Goal: Information Seeking & Learning: Check status

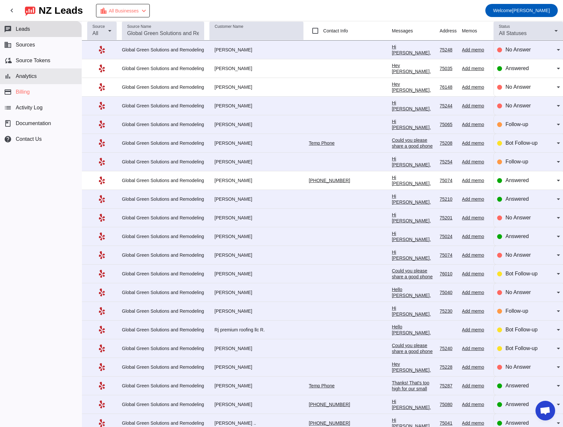
click at [31, 75] on span "Analytics" at bounding box center [26, 76] width 21 height 6
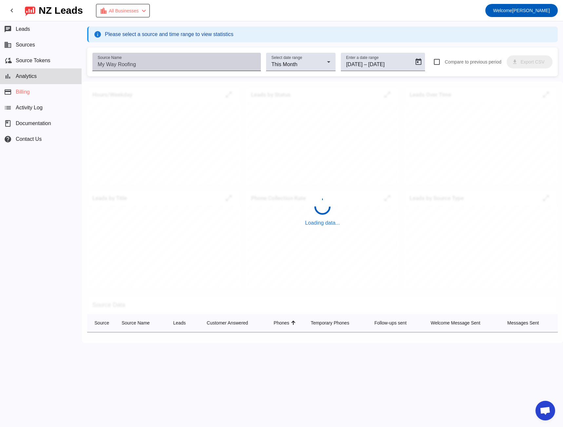
click at [138, 64] on input "Source Name" at bounding box center [177, 65] width 158 height 8
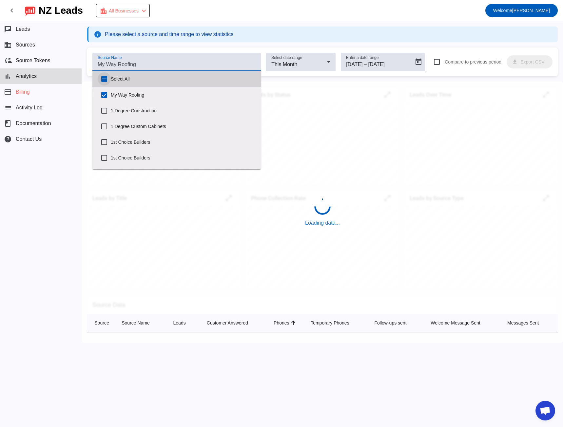
click at [104, 77] on input "Select All" at bounding box center [104, 78] width 13 height 13
checkbox input "true"
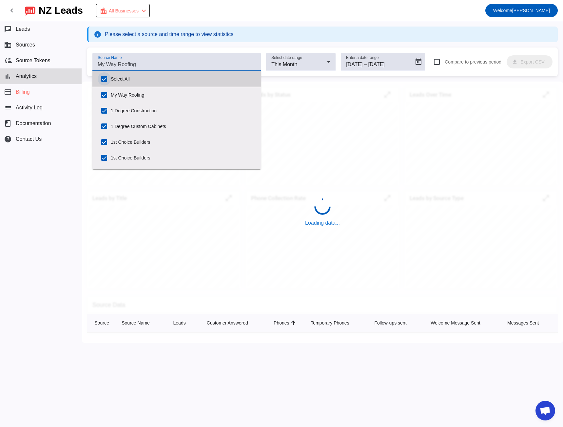
checkbox input "true"
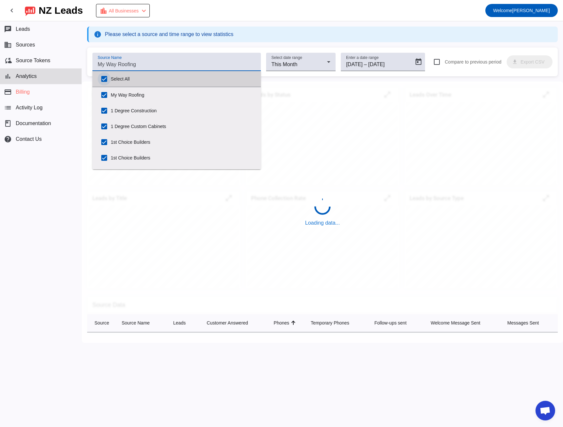
checkbox input "true"
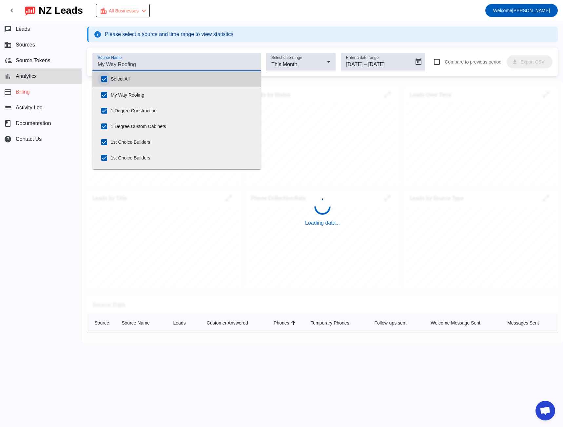
checkbox input "true"
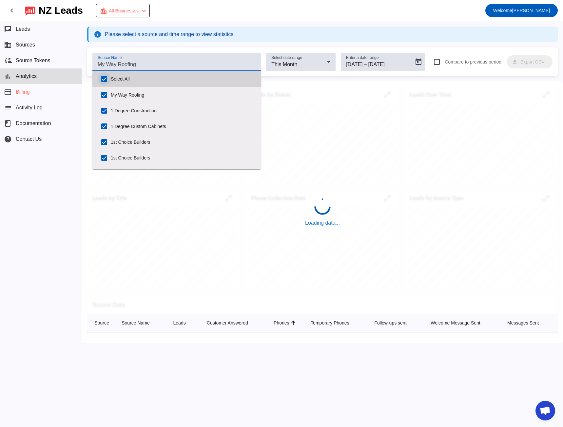
checkbox input "true"
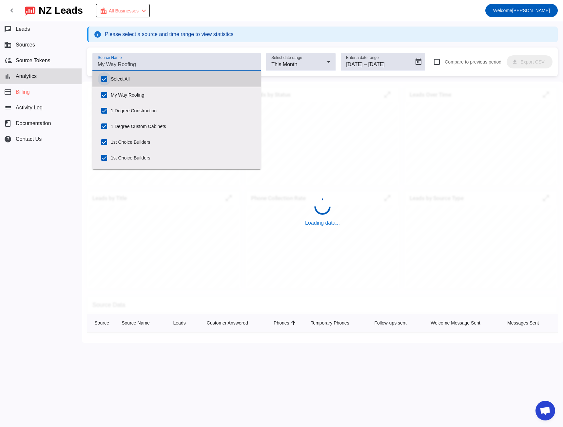
checkbox input "true"
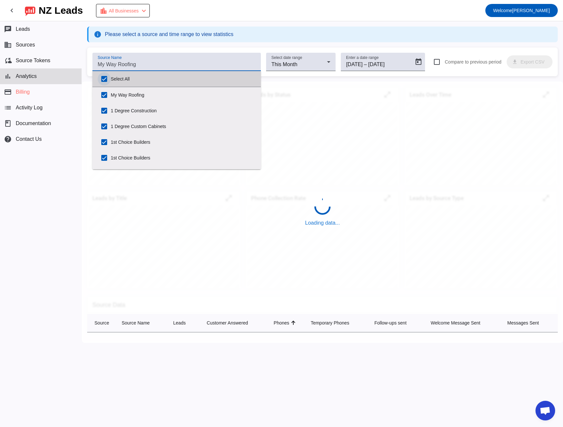
checkbox input "true"
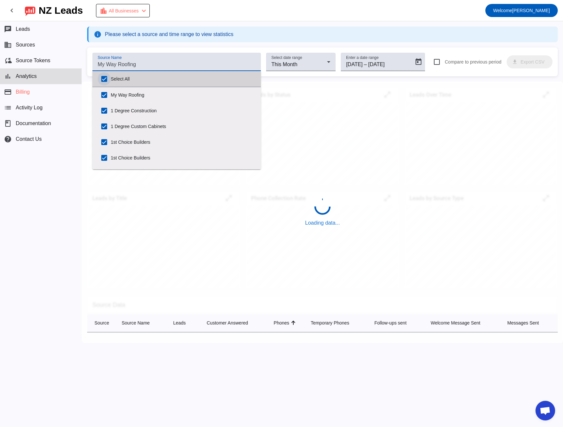
checkbox input "true"
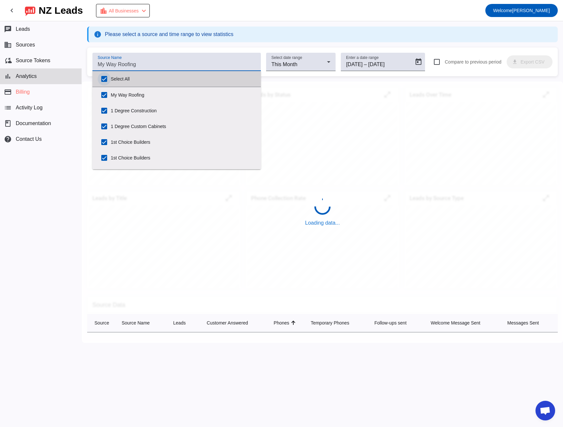
checkbox input "true"
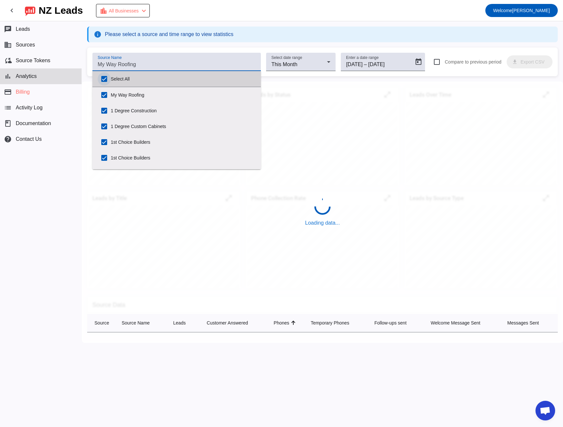
checkbox input "true"
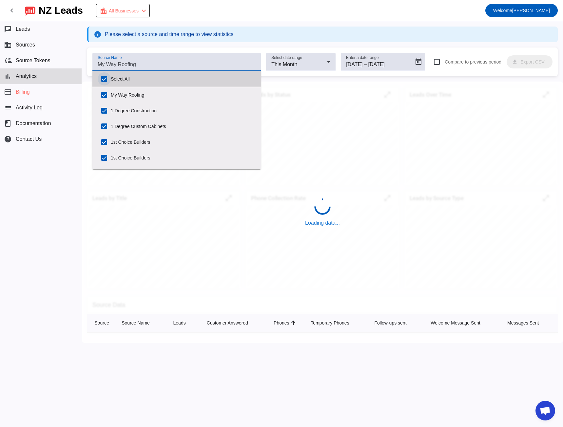
checkbox input "true"
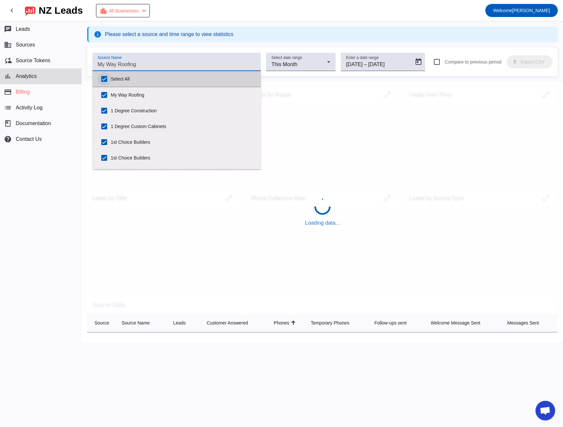
checkbox input "true"
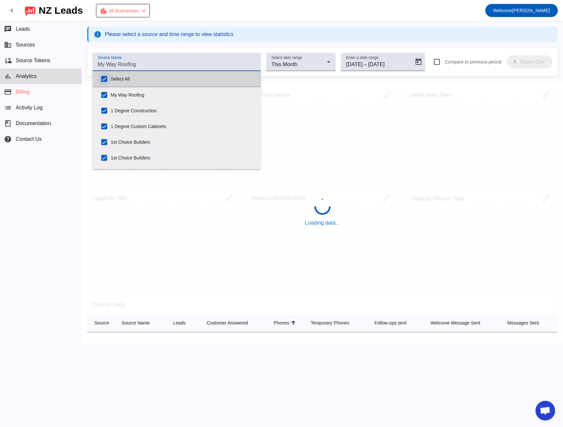
checkbox input "true"
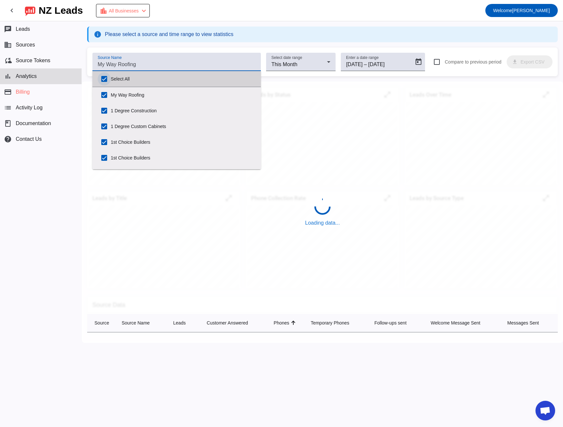
checkbox input "true"
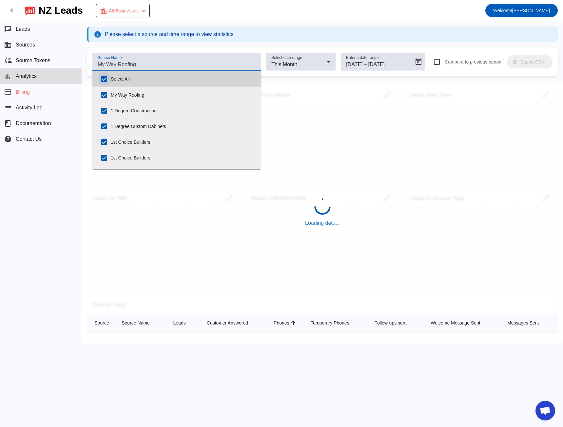
checkbox input "true"
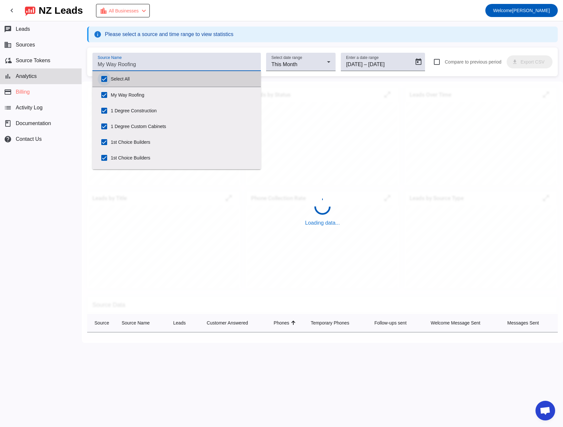
checkbox input "true"
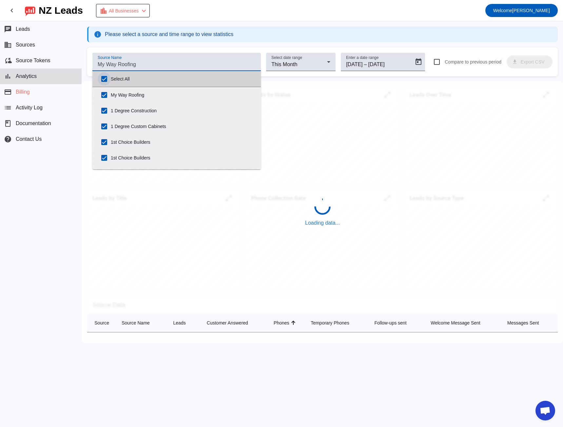
checkbox input "true"
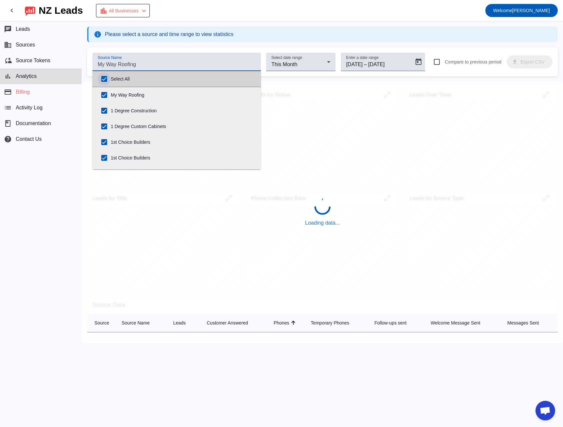
checkbox input "true"
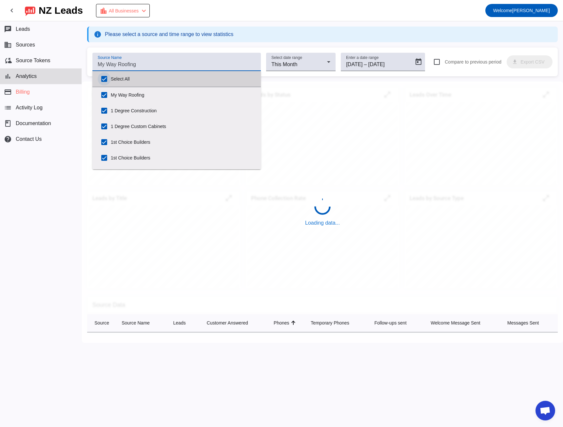
checkbox input "true"
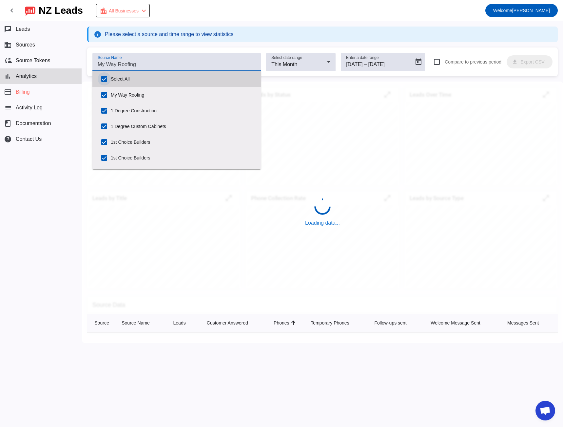
checkbox input "true"
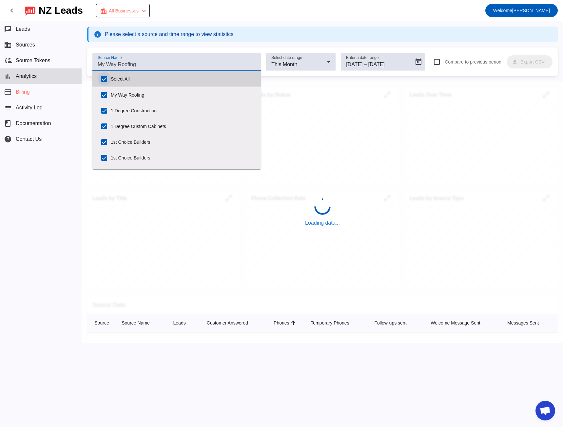
checkbox input "true"
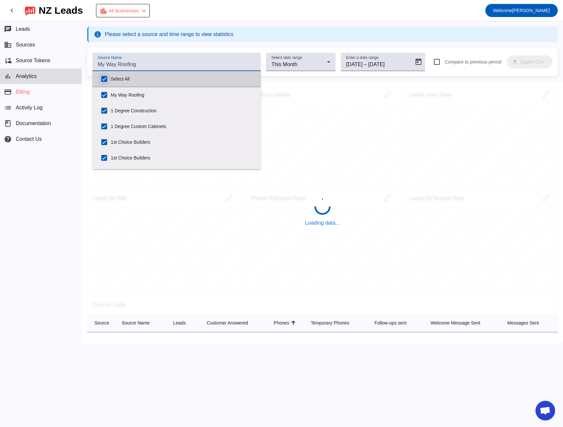
checkbox input "true"
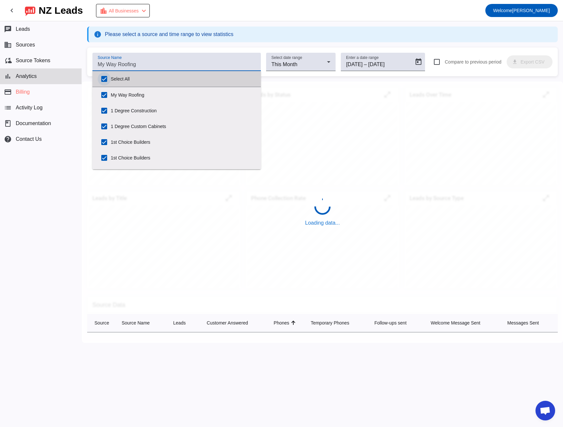
checkbox input "true"
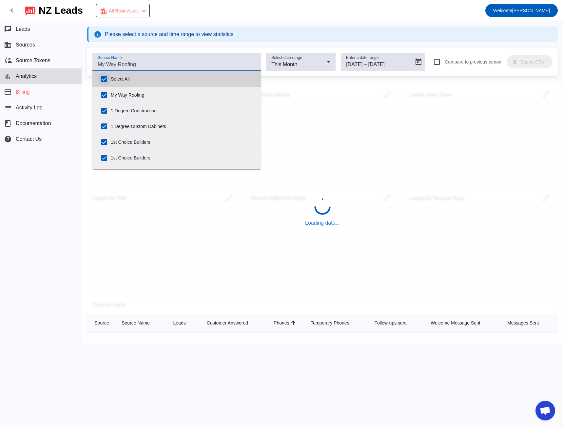
checkbox input "true"
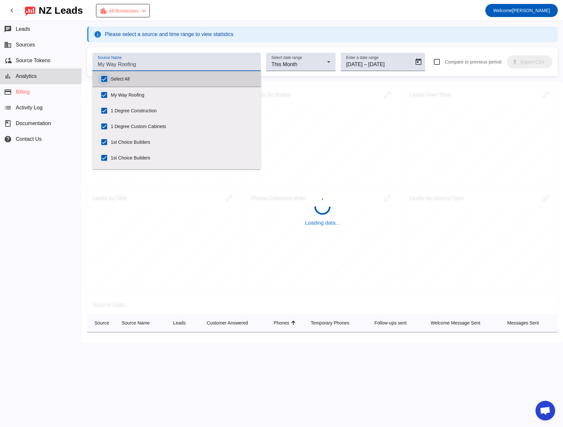
checkbox input "true"
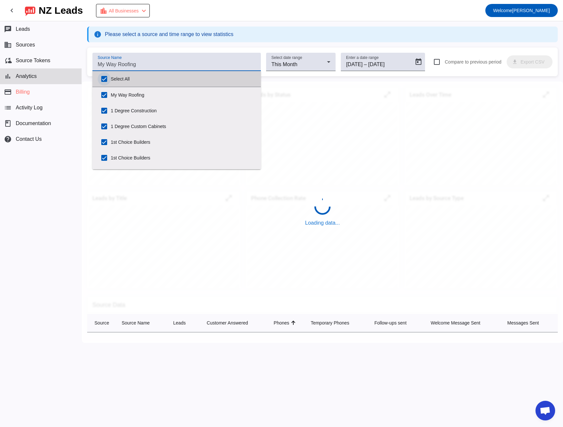
checkbox input "true"
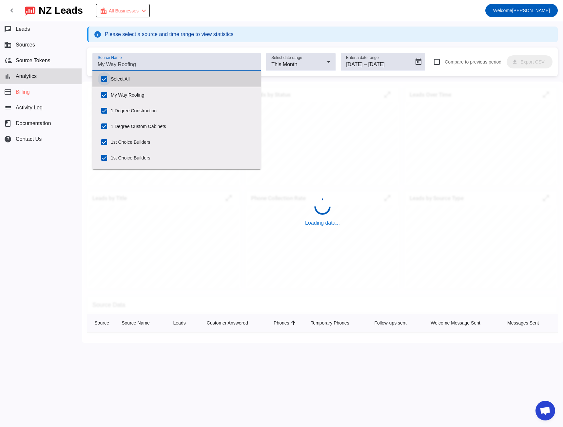
checkbox input "true"
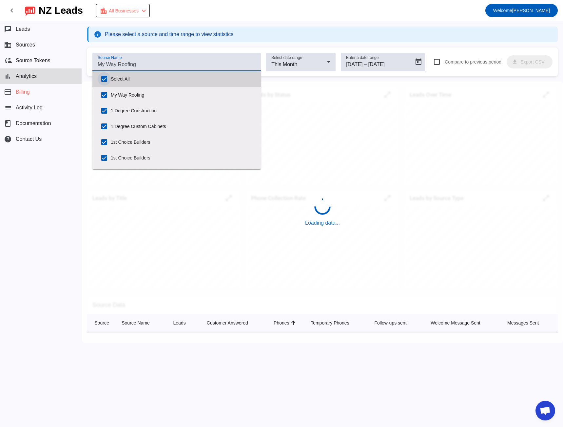
checkbox input "true"
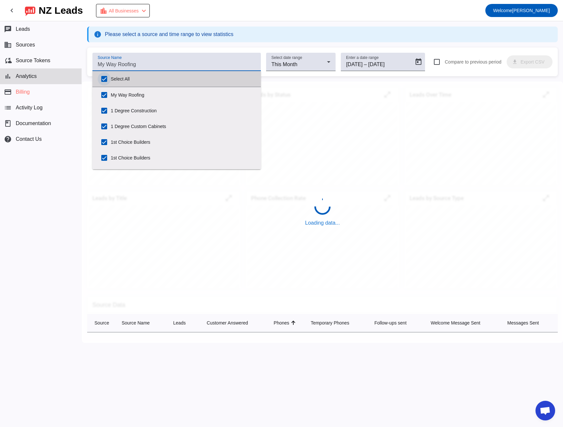
checkbox input "true"
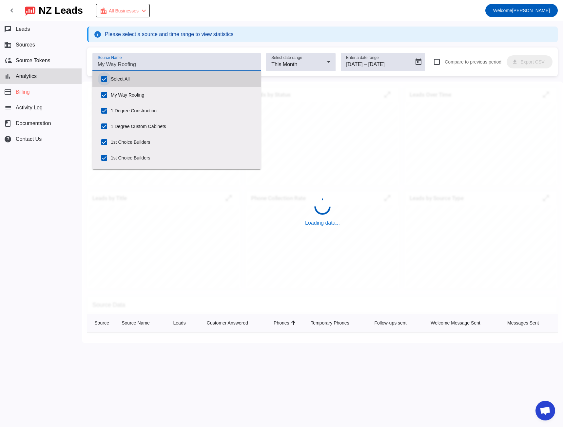
checkbox input "true"
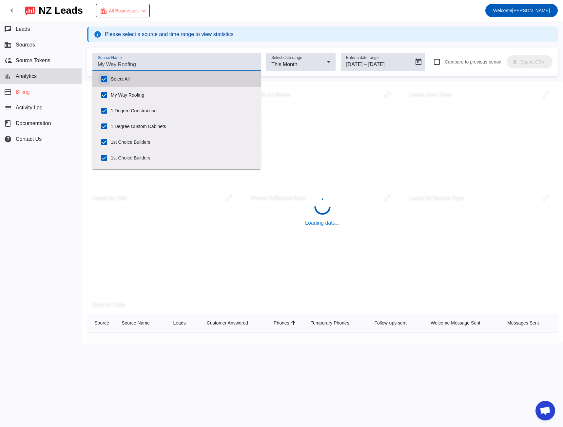
checkbox input "true"
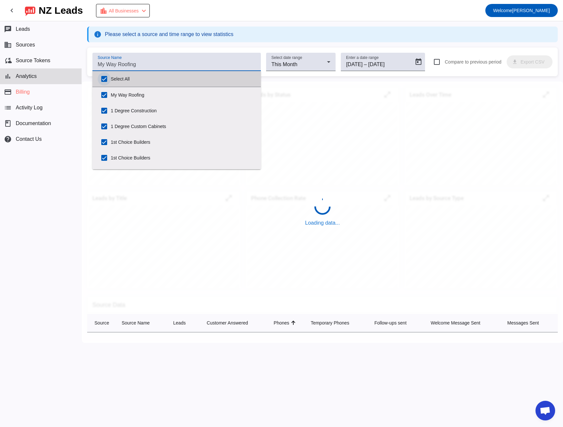
checkbox input "true"
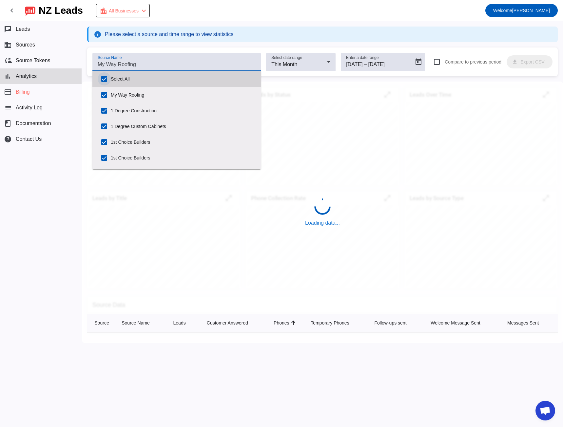
checkbox input "true"
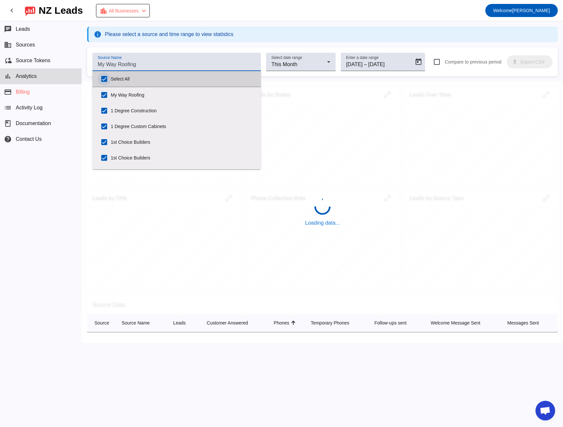
checkbox input "true"
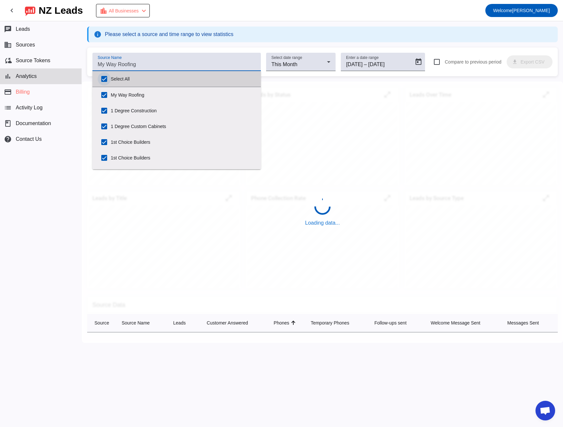
checkbox input "true"
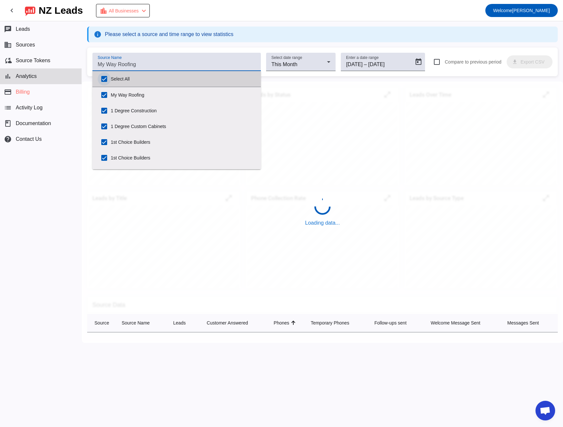
checkbox input "true"
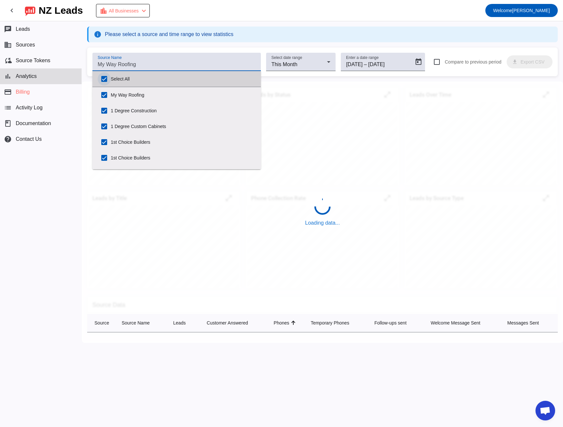
checkbox input "true"
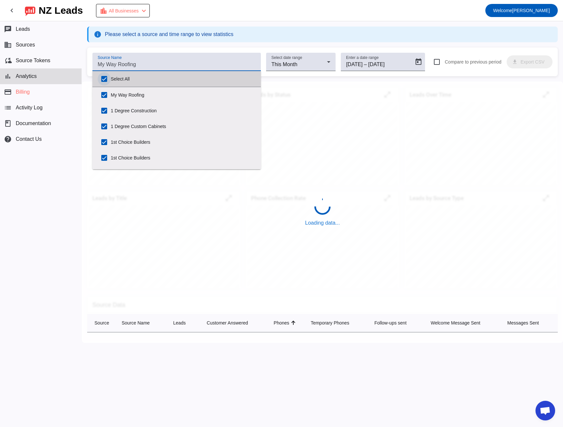
checkbox input "true"
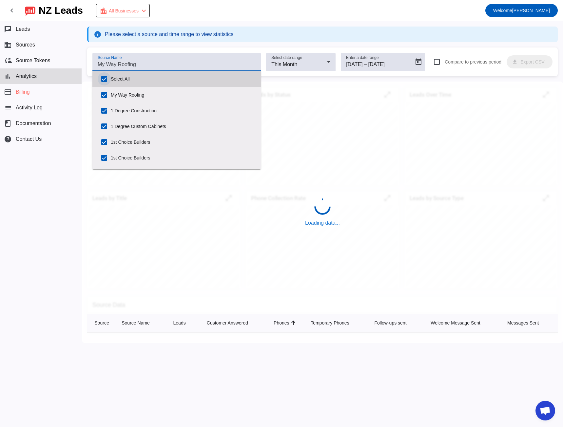
checkbox input "true"
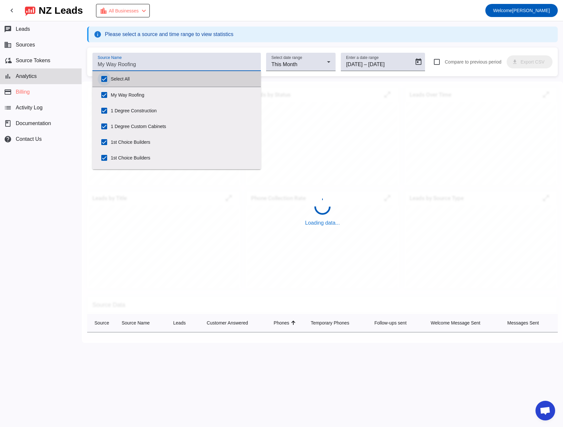
checkbox input "true"
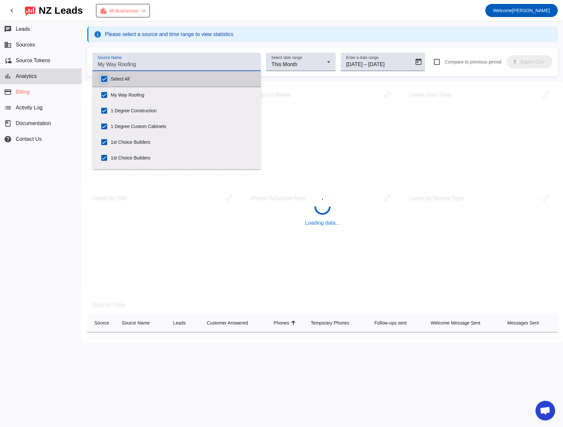
checkbox input "true"
click at [104, 77] on input "Select All" at bounding box center [104, 78] width 13 height 13
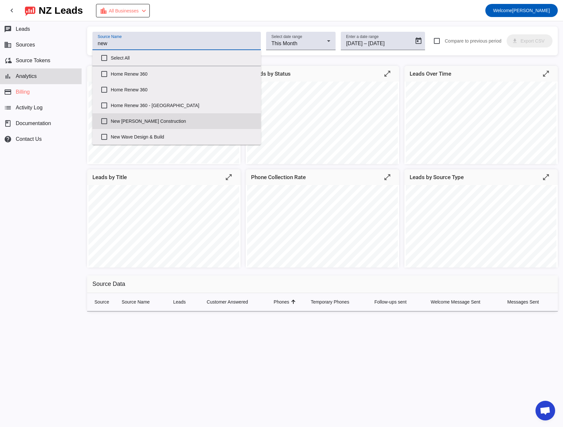
click at [121, 122] on label "New [PERSON_NAME] Construction" at bounding box center [183, 121] width 145 height 14
click at [111, 122] on input "New [PERSON_NAME] Construction" at bounding box center [104, 121] width 13 height 13
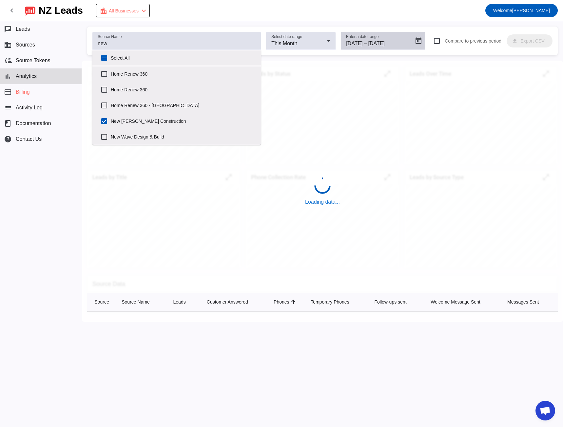
click at [357, 36] on mat-label "Enter a date range" at bounding box center [362, 37] width 32 height 4
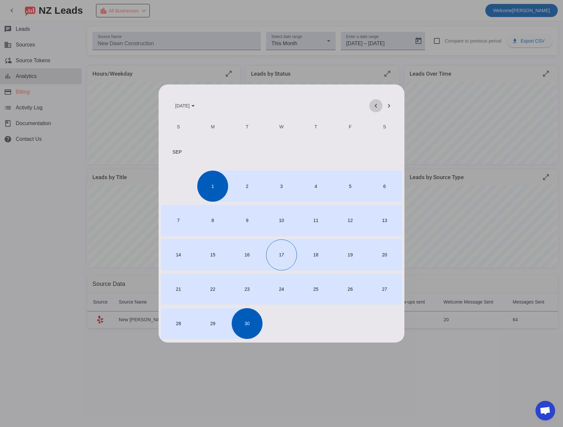
click at [378, 108] on span "Previous month" at bounding box center [376, 106] width 16 height 16
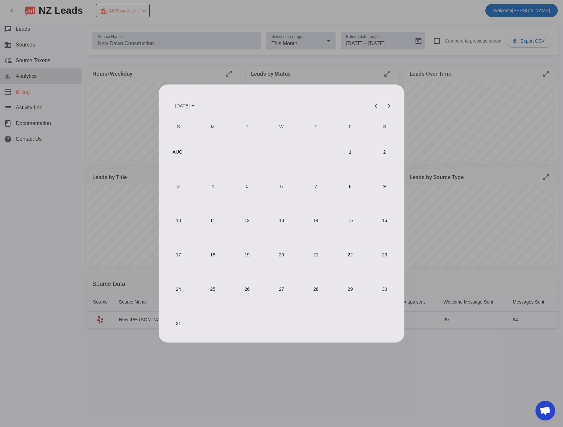
click at [345, 157] on span "1" at bounding box center [349, 152] width 31 height 31
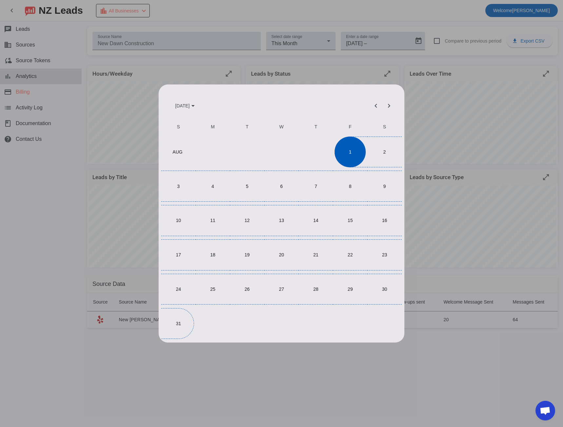
click at [170, 323] on span "31" at bounding box center [178, 323] width 31 height 31
